Goal: Task Accomplishment & Management: Use online tool/utility

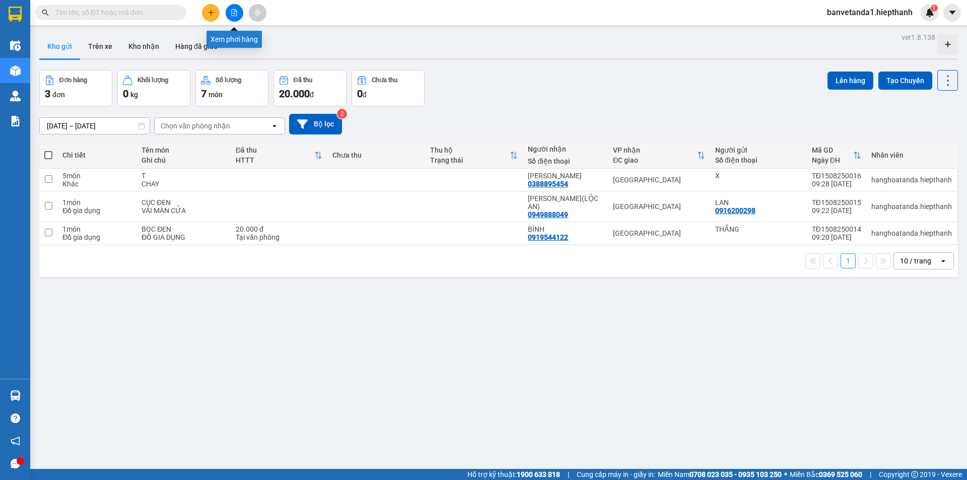
click at [230, 12] on button at bounding box center [235, 13] width 18 height 18
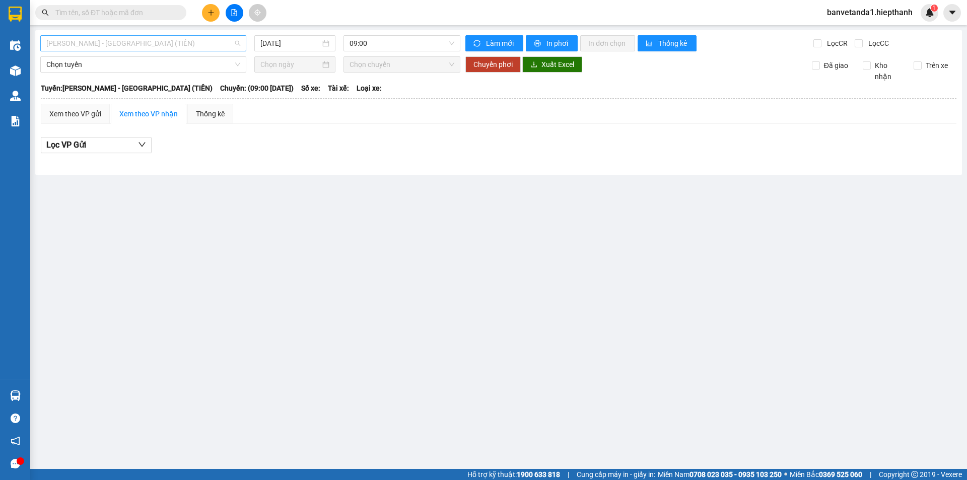
click at [107, 45] on span "[PERSON_NAME] - [GEOGRAPHIC_DATA] (TIỀN)" at bounding box center [143, 43] width 194 height 15
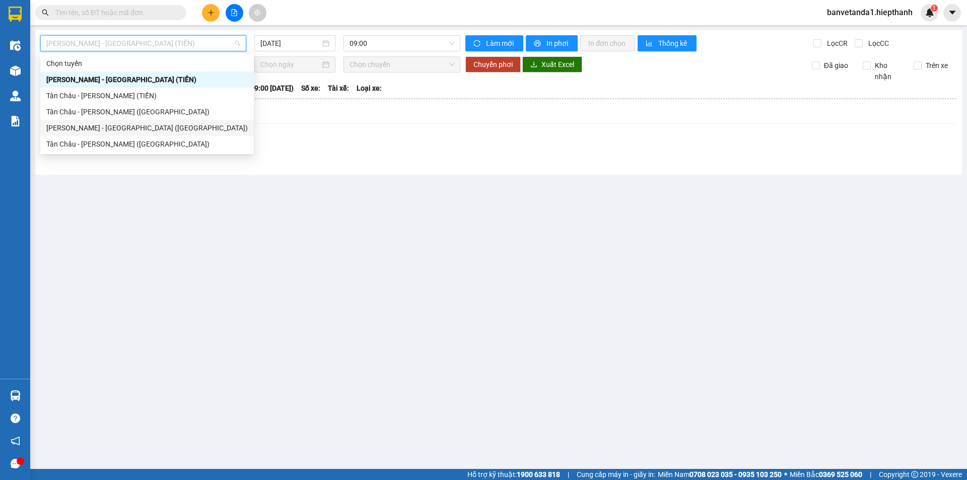
click at [50, 128] on div "[PERSON_NAME] - [GEOGRAPHIC_DATA] ([GEOGRAPHIC_DATA])" at bounding box center [147, 127] width 202 height 11
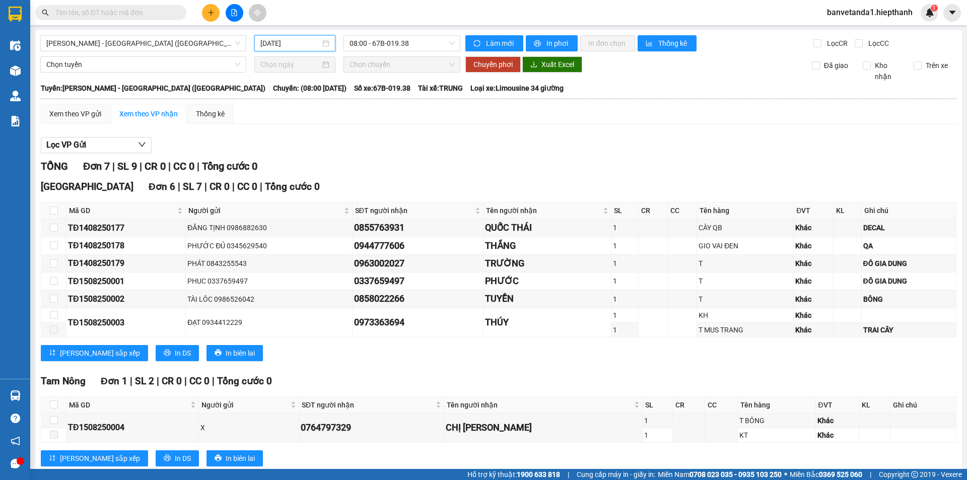
click at [260, 46] on input "[DATE]" at bounding box center [290, 43] width 60 height 11
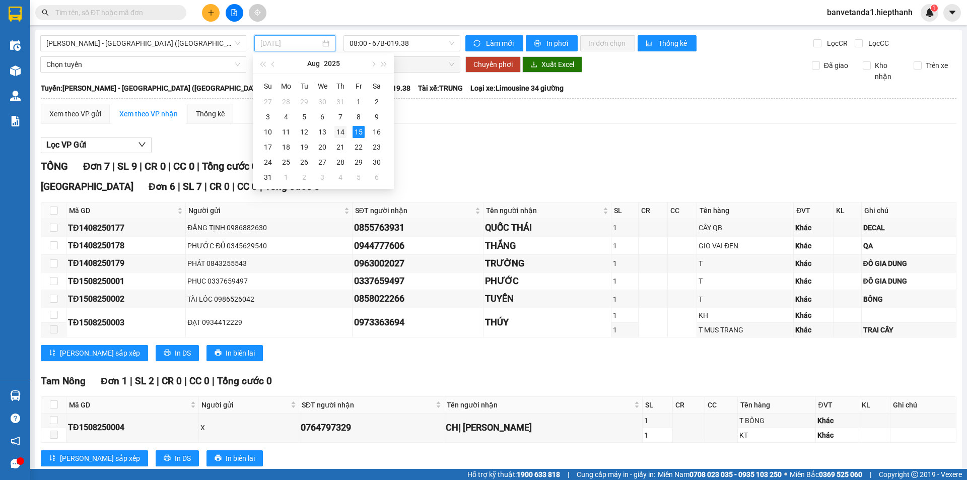
click at [342, 130] on div "14" at bounding box center [341, 132] width 12 height 12
type input "[DATE]"
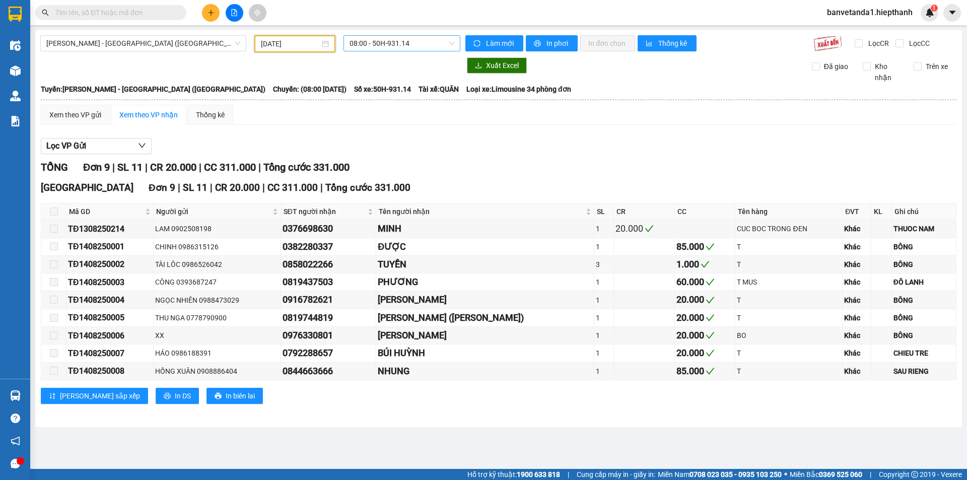
click at [393, 38] on span "08:00 - 50H-931.14" at bounding box center [402, 43] width 105 height 15
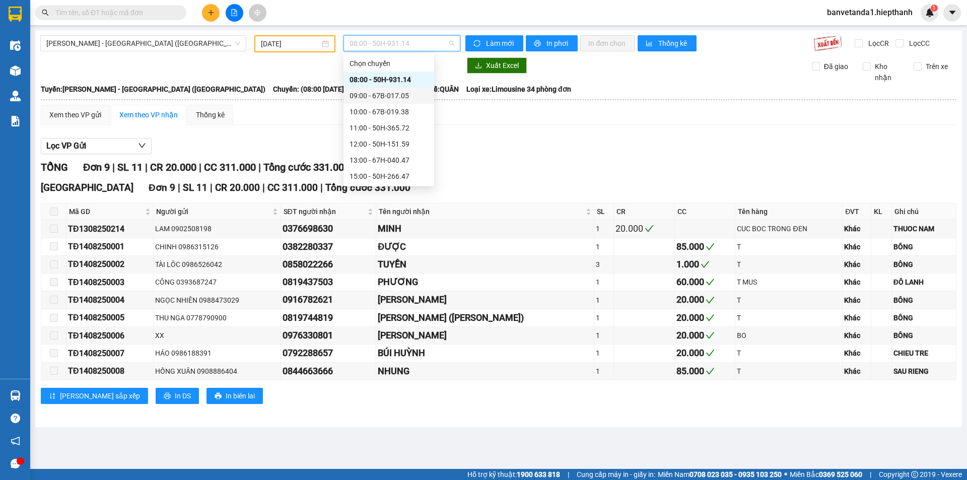
click at [370, 102] on div "09:00 - 67B-017.05" at bounding box center [389, 96] width 91 height 16
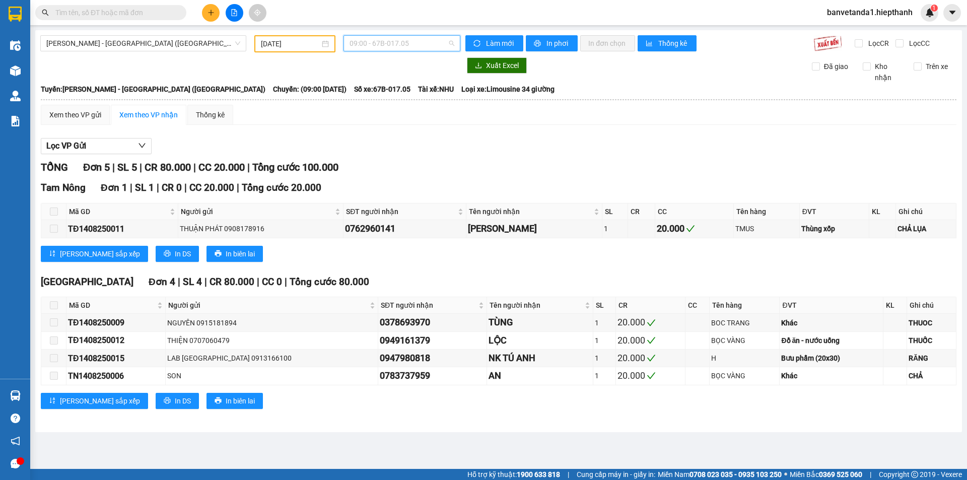
click at [371, 44] on span "09:00 - 67B-017.05" at bounding box center [402, 43] width 105 height 15
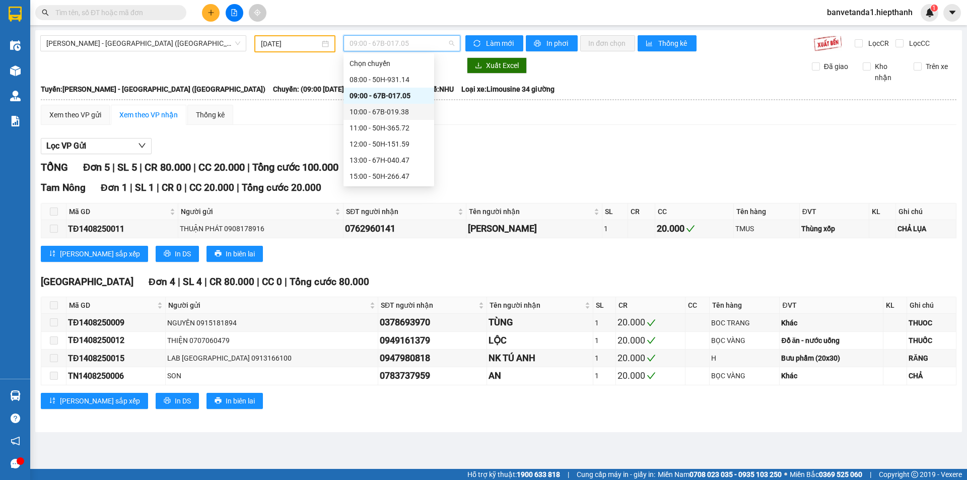
click at [370, 114] on div "10:00 - 67B-019.38" at bounding box center [389, 111] width 79 height 11
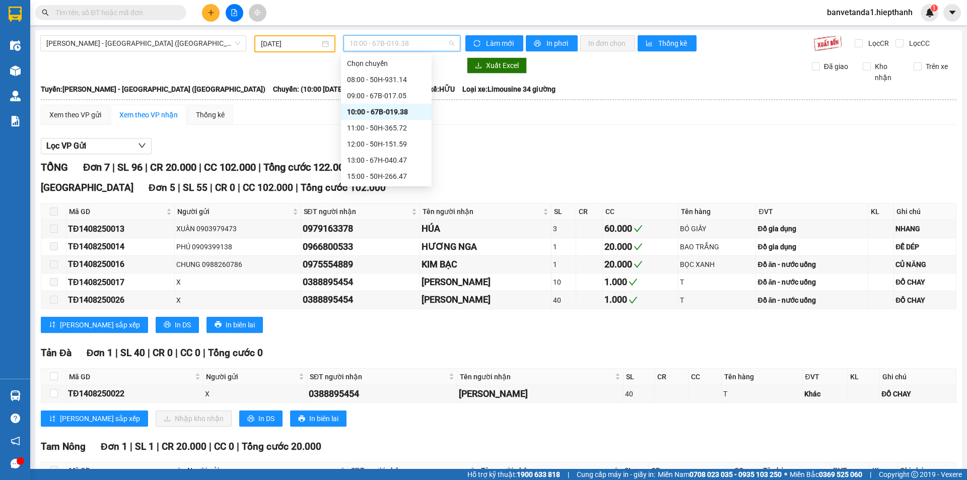
click at [371, 43] on span "10:00 - 67B-019.38" at bounding box center [402, 43] width 105 height 15
click at [355, 127] on div "11:00 - 50H-365.72" at bounding box center [386, 127] width 79 height 11
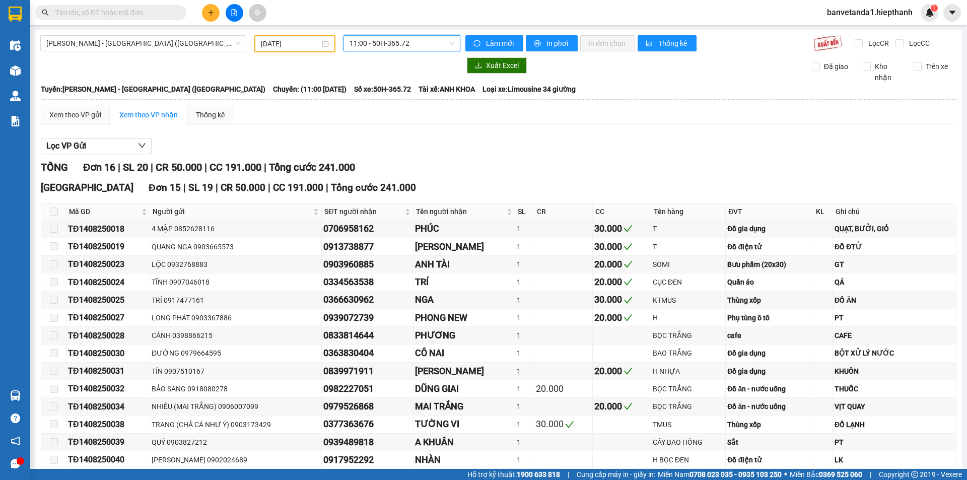
click at [368, 43] on span "11:00 - 50H-365.72" at bounding box center [402, 43] width 105 height 15
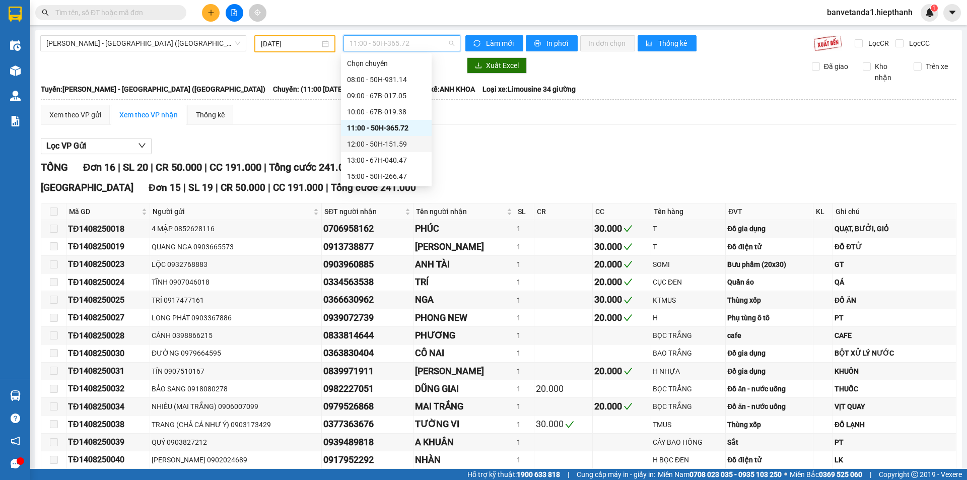
click at [373, 146] on div "12:00 - 50H-151.59" at bounding box center [386, 144] width 79 height 11
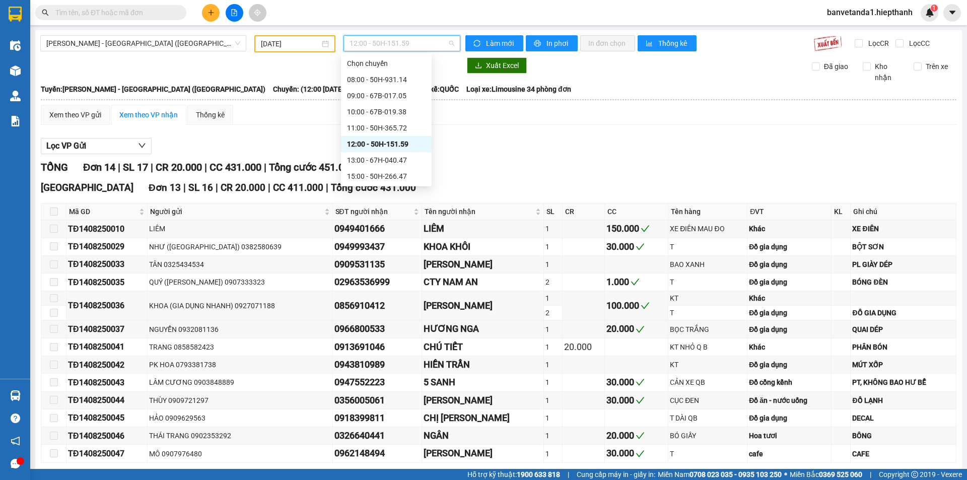
click at [369, 44] on span "12:00 - 50H-151.59" at bounding box center [402, 43] width 105 height 15
click at [355, 163] on div "13:00 - 67H-040.47" at bounding box center [386, 160] width 79 height 11
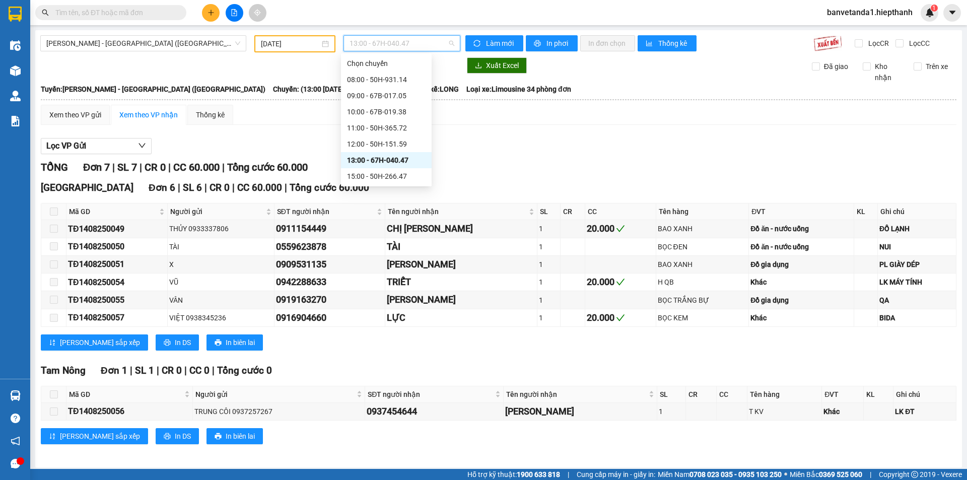
click at [367, 46] on span "13:00 - 67H-040.47" at bounding box center [402, 43] width 105 height 15
click at [369, 111] on div "15:00 - 50H-266.47" at bounding box center [386, 111] width 79 height 11
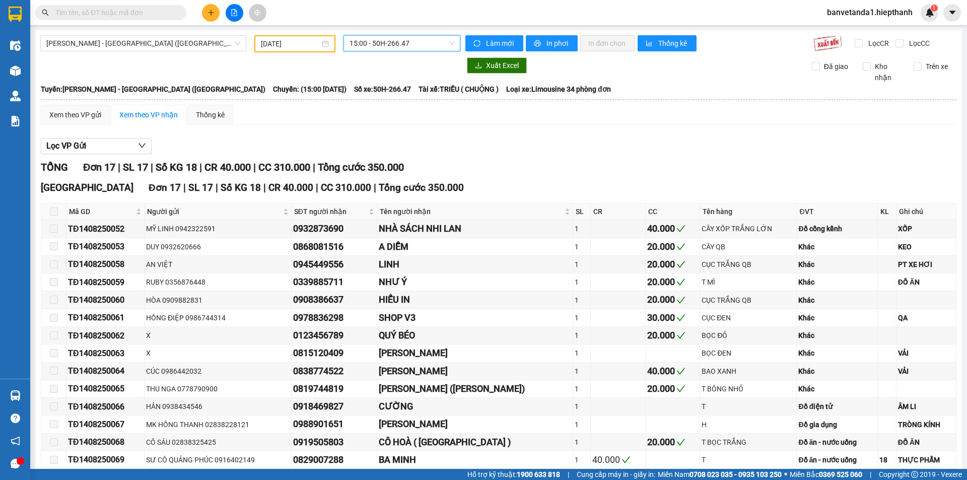
drag, startPoint x: 373, startPoint y: 44, endPoint x: 370, endPoint y: 69, distance: 24.9
click at [373, 49] on span "15:00 - 50H-266.47" at bounding box center [402, 43] width 105 height 15
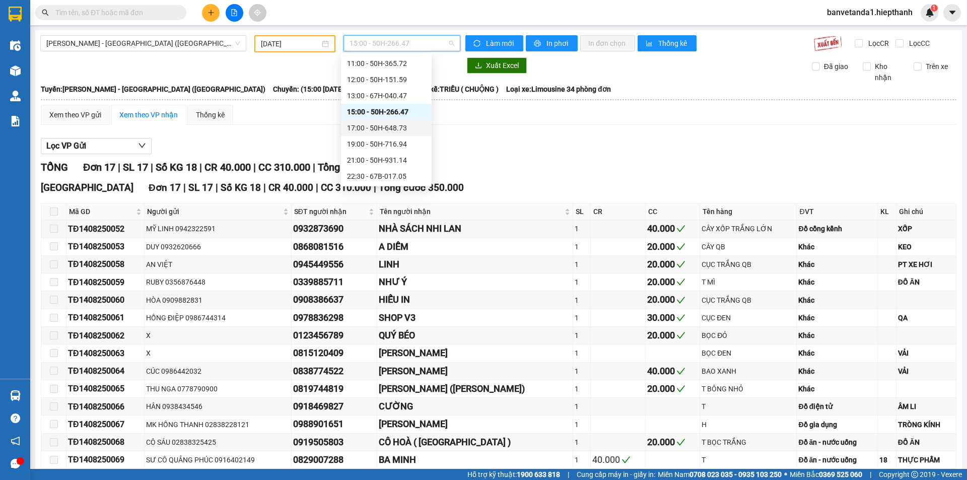
click at [367, 130] on div "17:00 - 50H-648.73" at bounding box center [386, 127] width 79 height 11
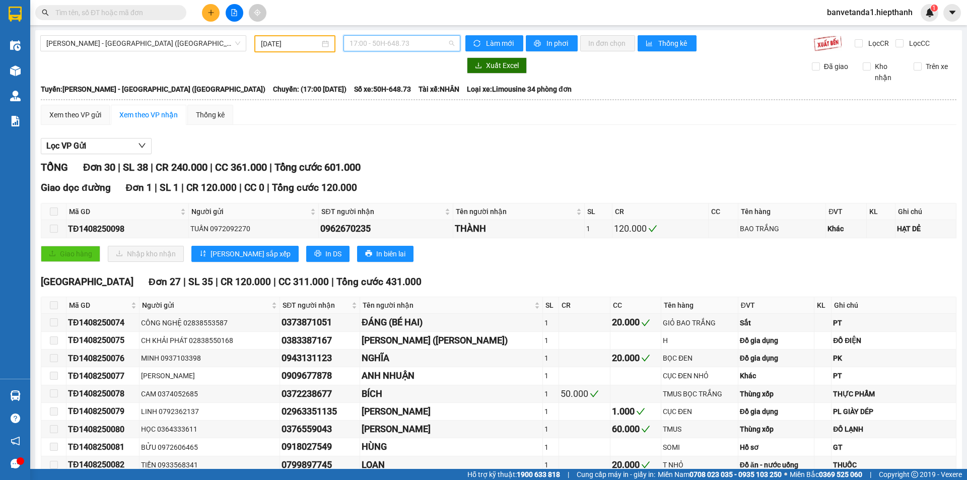
click at [353, 42] on span "17:00 - 50H-648.73" at bounding box center [402, 43] width 105 height 15
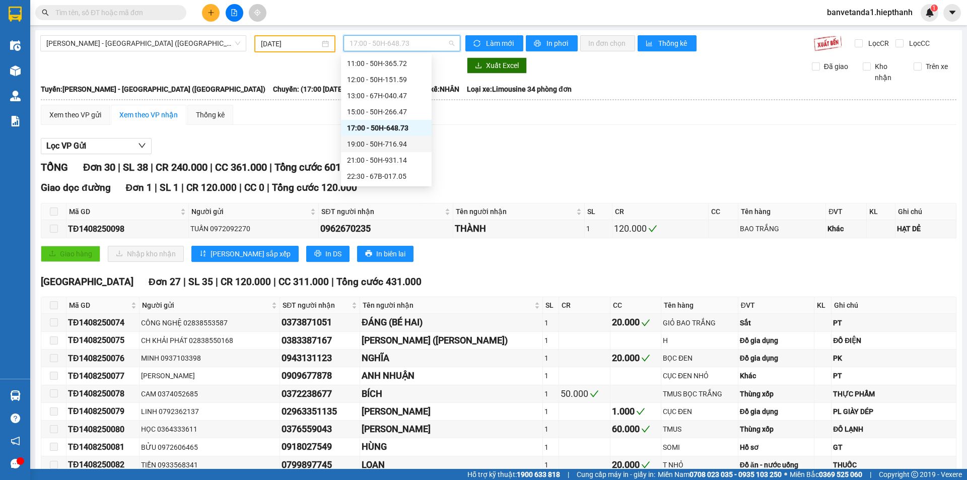
click at [370, 145] on div "19:00 - 50H-716.94" at bounding box center [386, 144] width 79 height 11
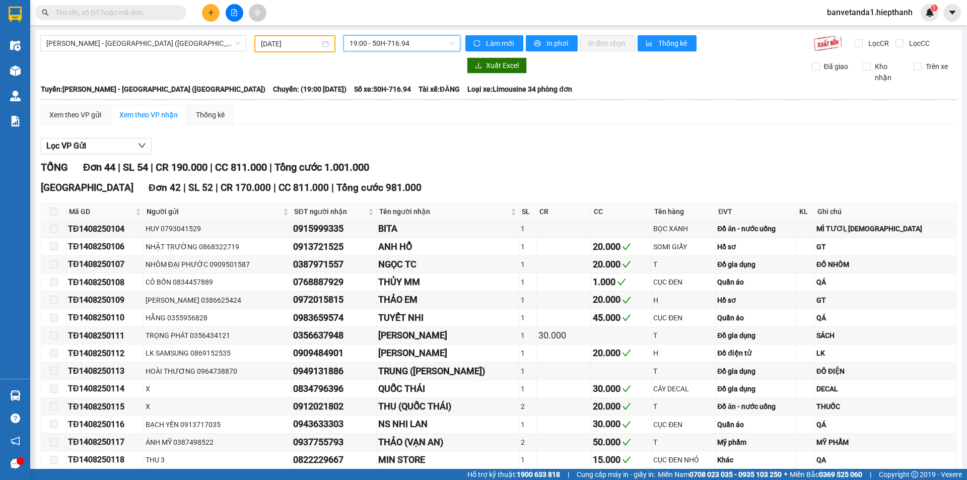
click at [379, 43] on span "19:00 - 50H-716.94" at bounding box center [402, 43] width 105 height 15
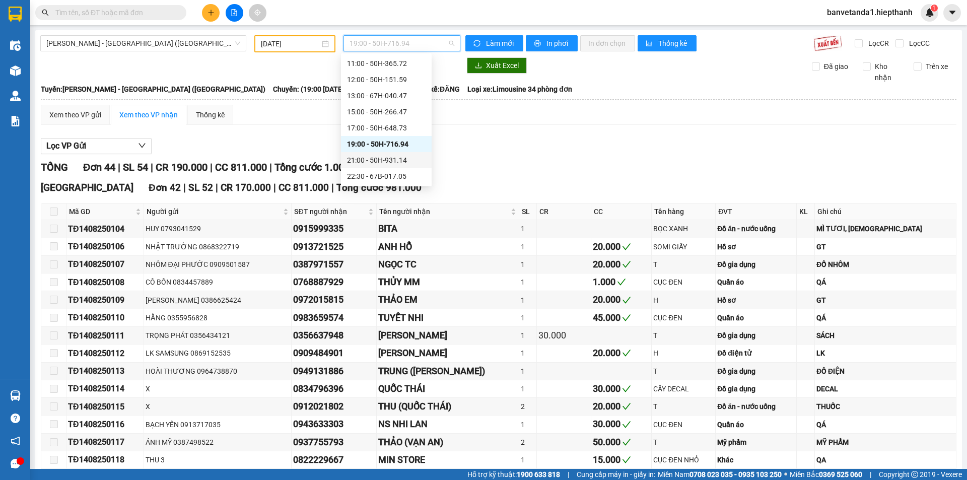
click at [374, 158] on div "21:00 - 50H-931.14" at bounding box center [386, 160] width 79 height 11
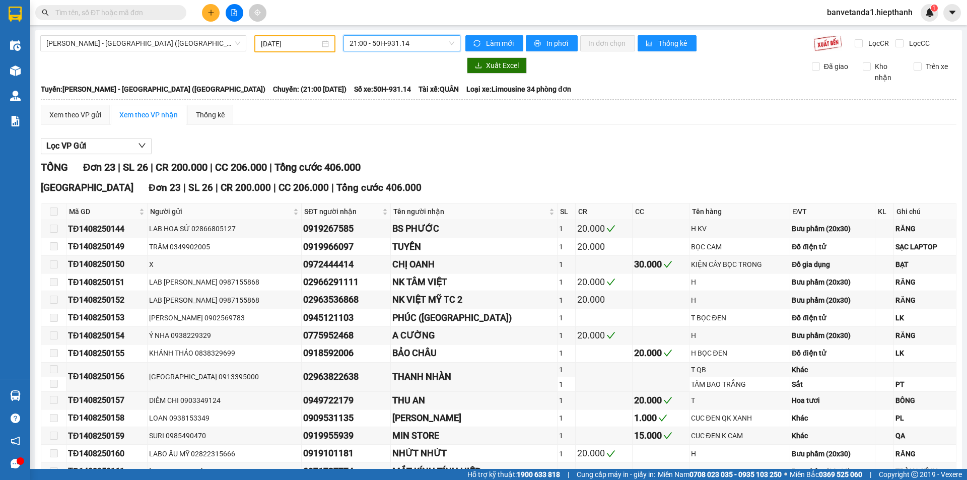
click at [371, 41] on span "21:00 - 50H-931.14" at bounding box center [402, 43] width 105 height 15
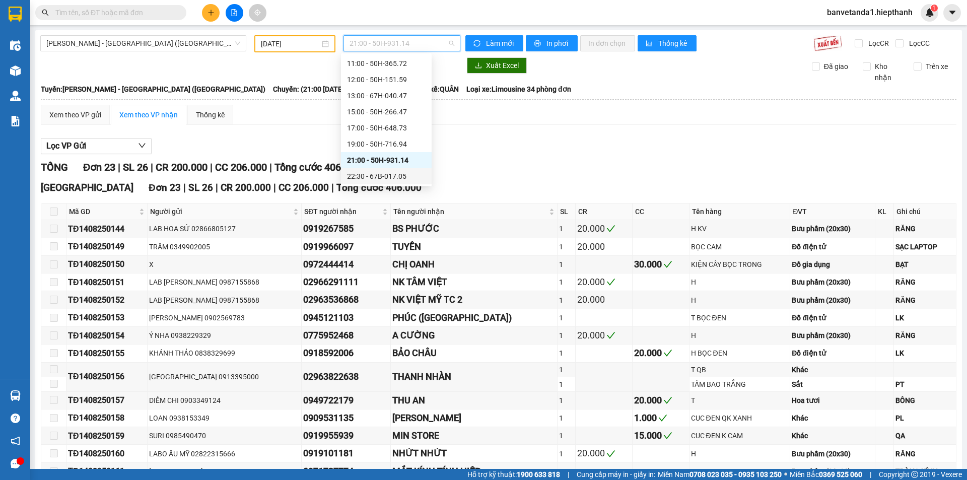
click at [367, 173] on div "22:30 - 67B-017.05" at bounding box center [386, 176] width 79 height 11
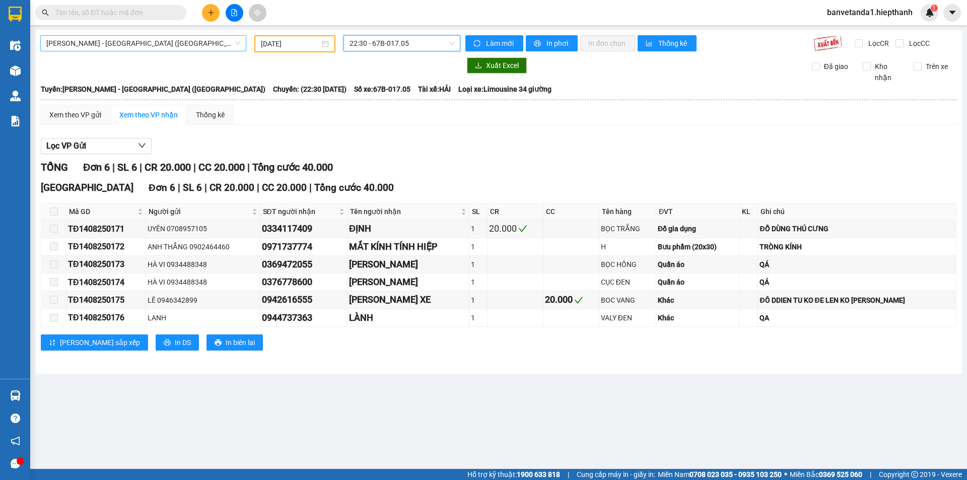
click at [113, 39] on span "[PERSON_NAME] - [GEOGRAPHIC_DATA] ([GEOGRAPHIC_DATA])" at bounding box center [143, 43] width 194 height 15
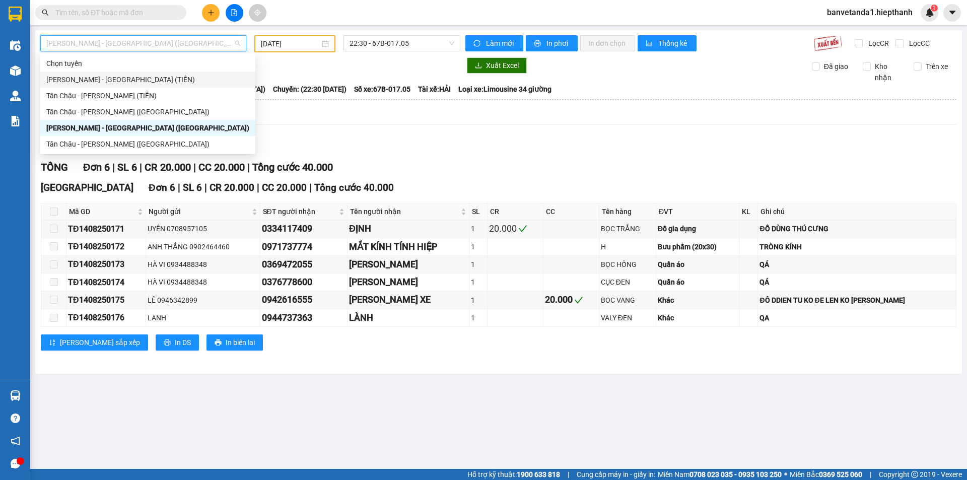
drag, startPoint x: 81, startPoint y: 72, endPoint x: 162, endPoint y: 63, distance: 81.6
click at [97, 71] on div "Chọn tuyến [GEOGRAPHIC_DATA] - [GEOGRAPHIC_DATA] (TIỀN) [GEOGRAPHIC_DATA] - [GE…" at bounding box center [147, 103] width 215 height 97
click at [132, 79] on div "[PERSON_NAME] - [GEOGRAPHIC_DATA] (TIỀN)" at bounding box center [147, 79] width 203 height 11
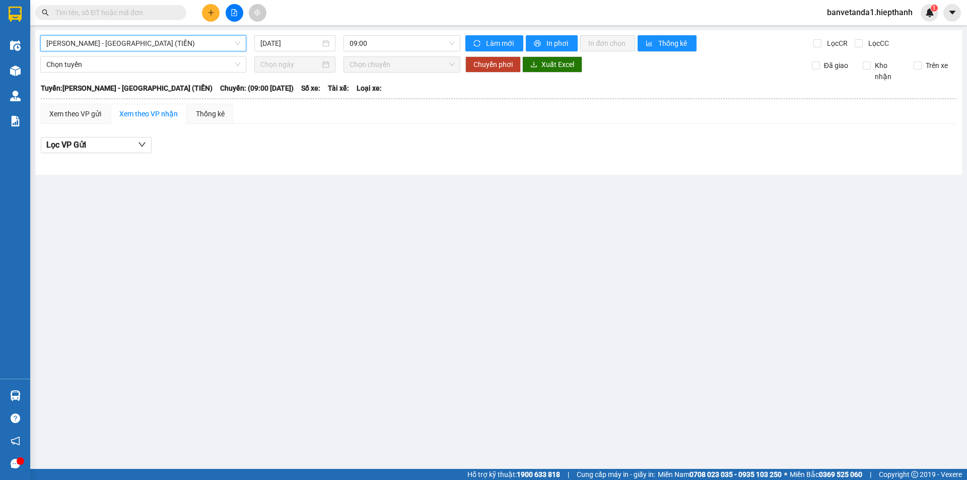
drag, startPoint x: 293, startPoint y: 39, endPoint x: 301, endPoint y: 62, distance: 24.1
click at [293, 43] on input "[DATE]" at bounding box center [290, 43] width 60 height 11
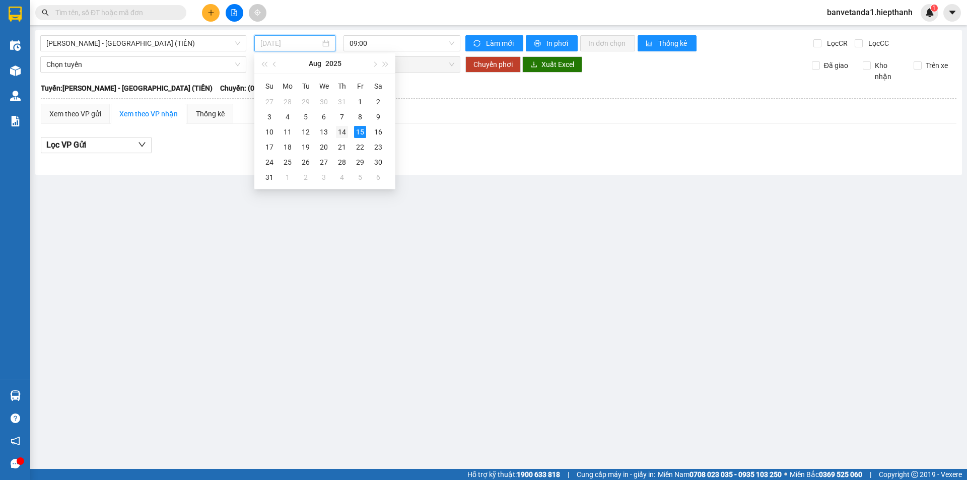
click at [342, 131] on div "14" at bounding box center [342, 132] width 12 height 12
type input "[DATE]"
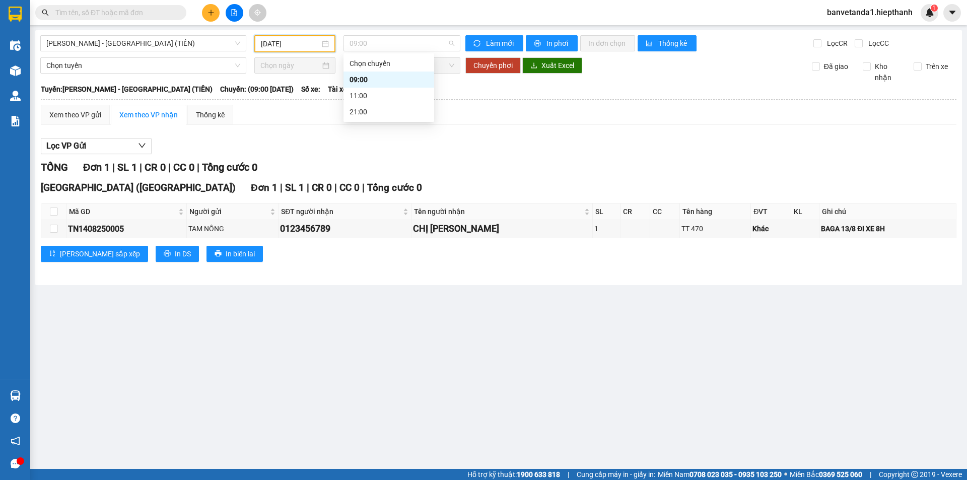
drag, startPoint x: 368, startPoint y: 42, endPoint x: 364, endPoint y: 74, distance: 32.5
click at [368, 46] on span "09:00" at bounding box center [402, 43] width 105 height 15
click at [359, 112] on div "21:00" at bounding box center [389, 111] width 79 height 11
